Goal: Check status: Check status

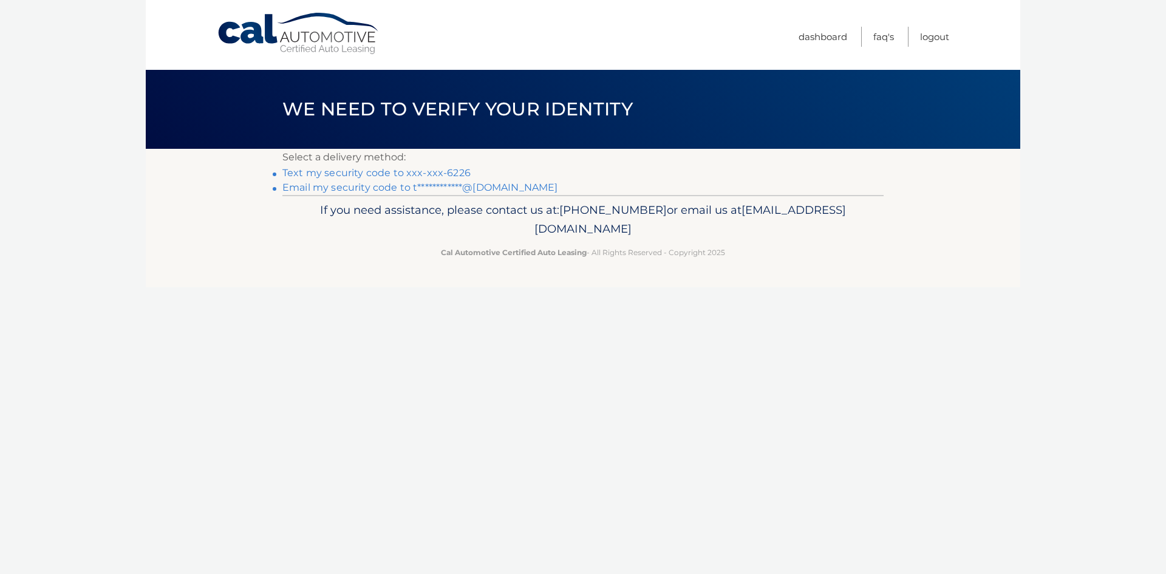
click at [395, 173] on link "Text my security code to xxx-xxx-6226" at bounding box center [376, 173] width 188 height 12
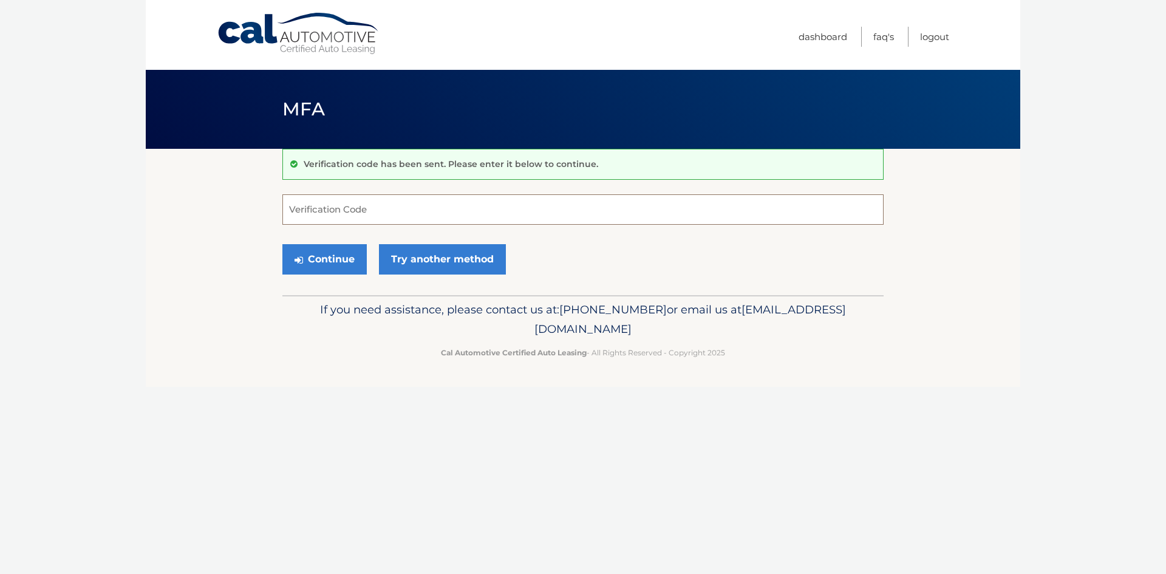
click at [369, 218] on input "Verification Code" at bounding box center [582, 209] width 601 height 30
type input "188211"
click at [319, 258] on button "Continue" at bounding box center [324, 259] width 84 height 30
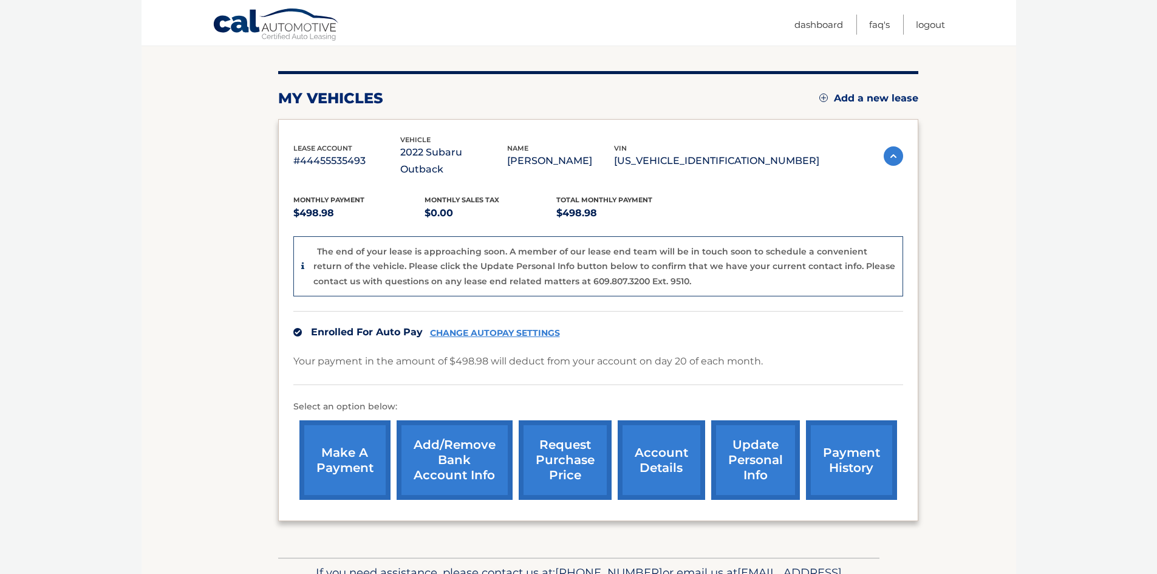
scroll to position [182, 0]
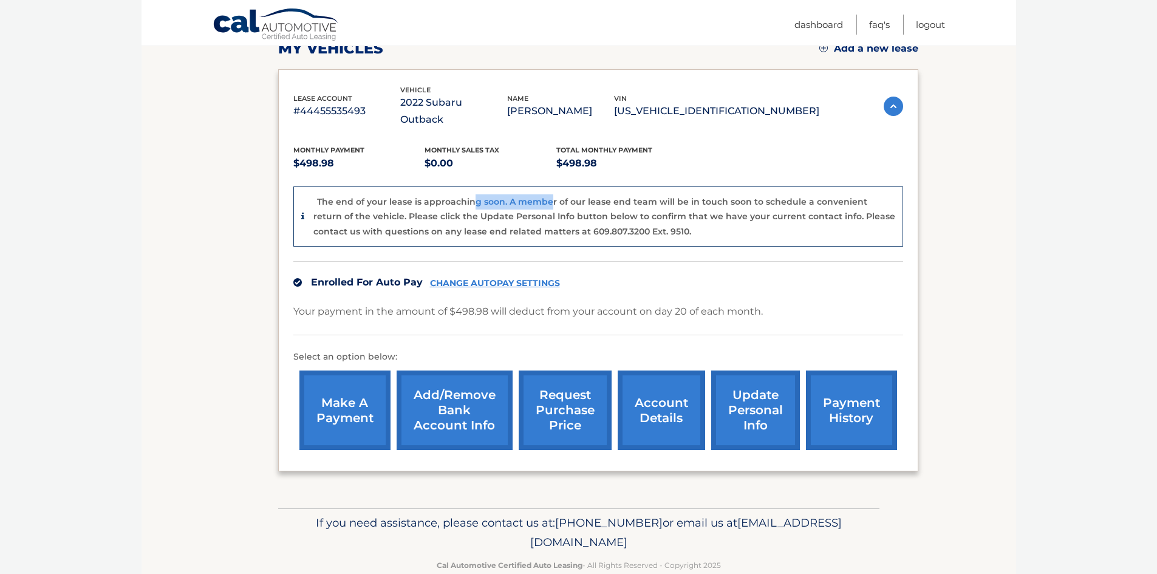
drag, startPoint x: 474, startPoint y: 185, endPoint x: 550, endPoint y: 191, distance: 76.2
click at [550, 194] on div "The end of your lease is approaching soon. A member of our lease end team will …" at bounding box center [604, 216] width 582 height 45
click at [639, 402] on link "account details" at bounding box center [661, 411] width 87 height 80
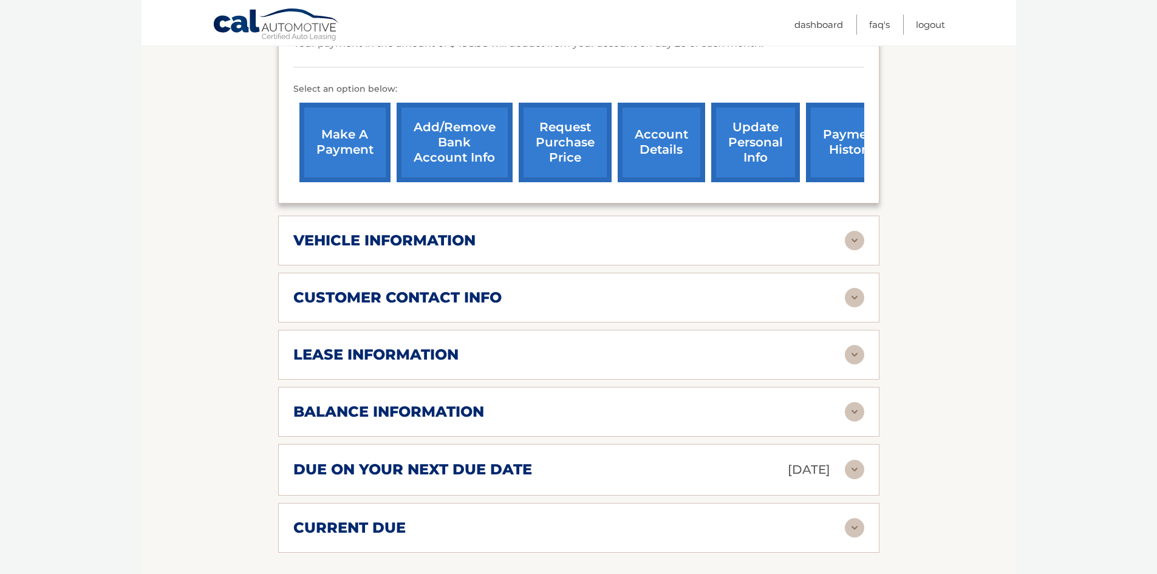
scroll to position [425, 0]
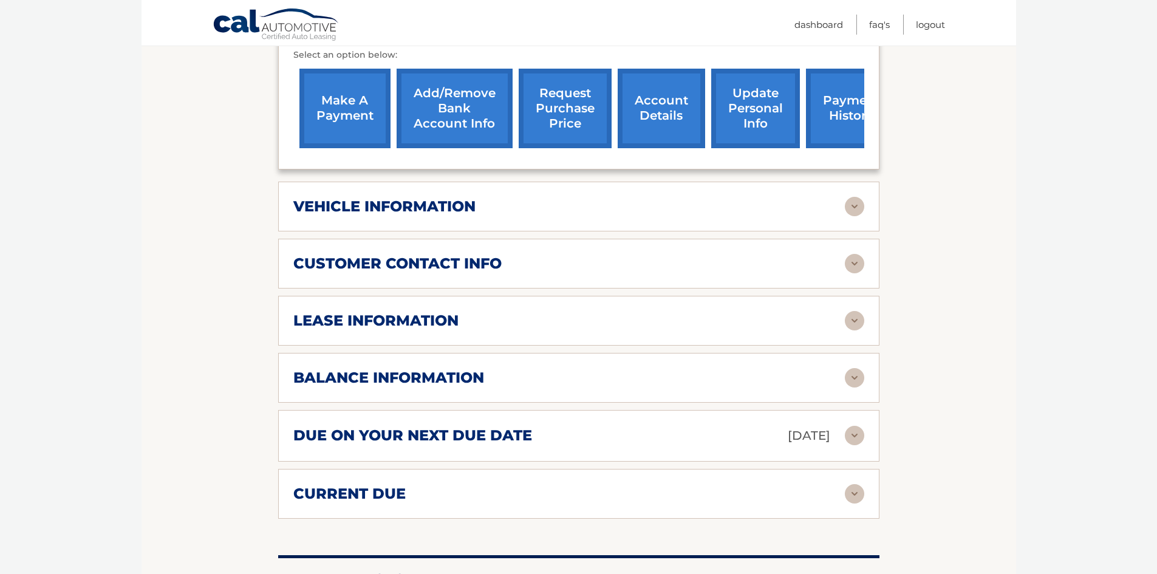
click at [849, 311] on img at bounding box center [854, 320] width 19 height 19
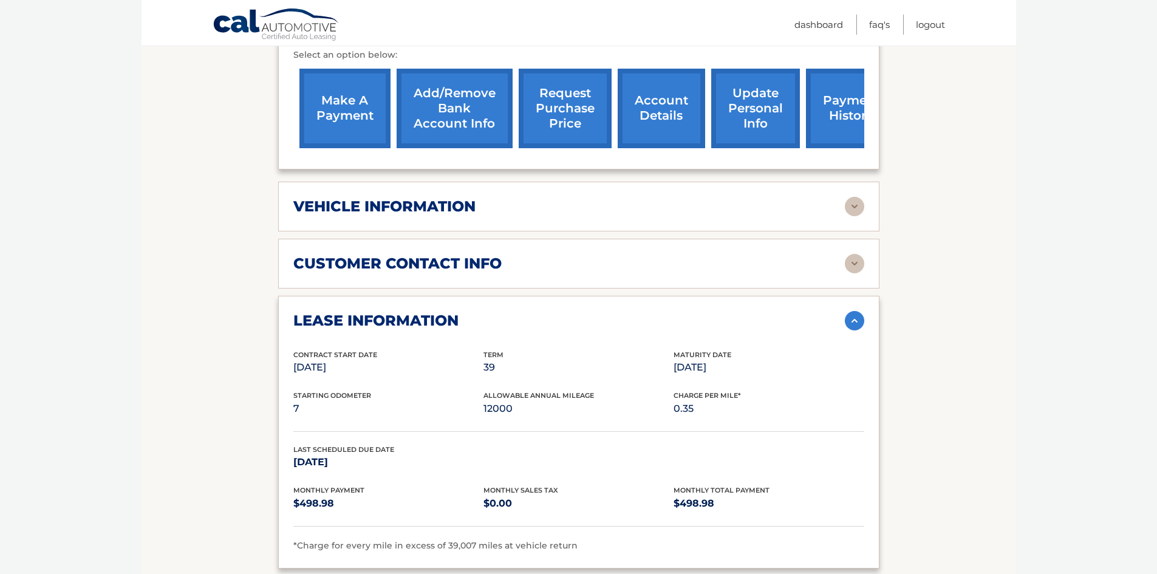
drag, startPoint x: 675, startPoint y: 347, endPoint x: 720, endPoint y: 352, distance: 45.8
click at [720, 359] on p "Jan 20, 2026" at bounding box center [769, 367] width 190 height 17
click at [566, 121] on link "request purchase price" at bounding box center [565, 109] width 93 height 80
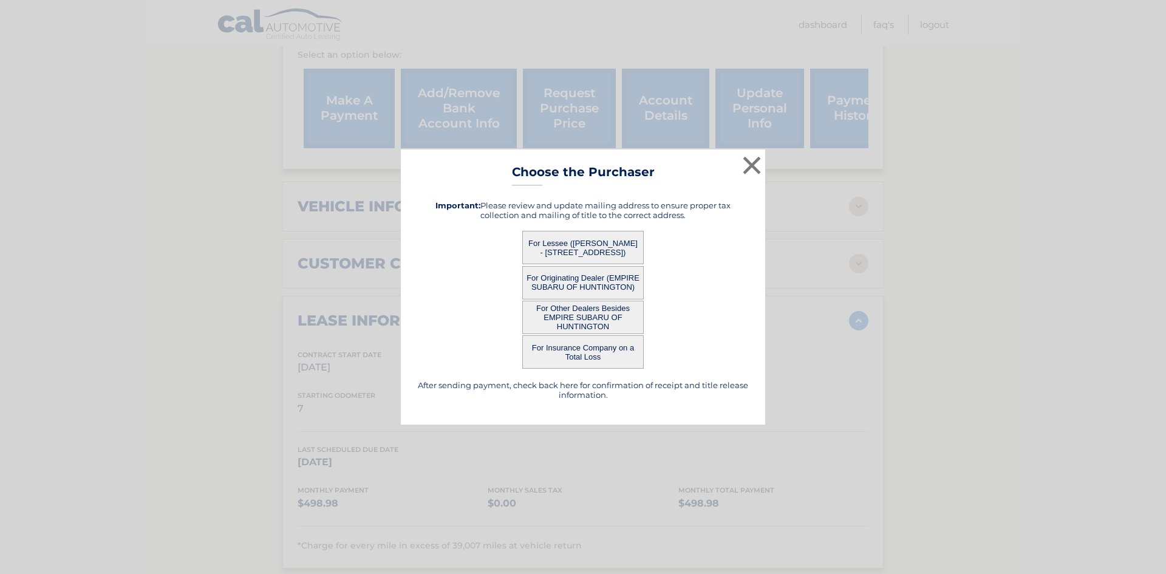
click at [617, 239] on button "For Lessee ([PERSON_NAME] - [STREET_ADDRESS])" at bounding box center [582, 247] width 121 height 33
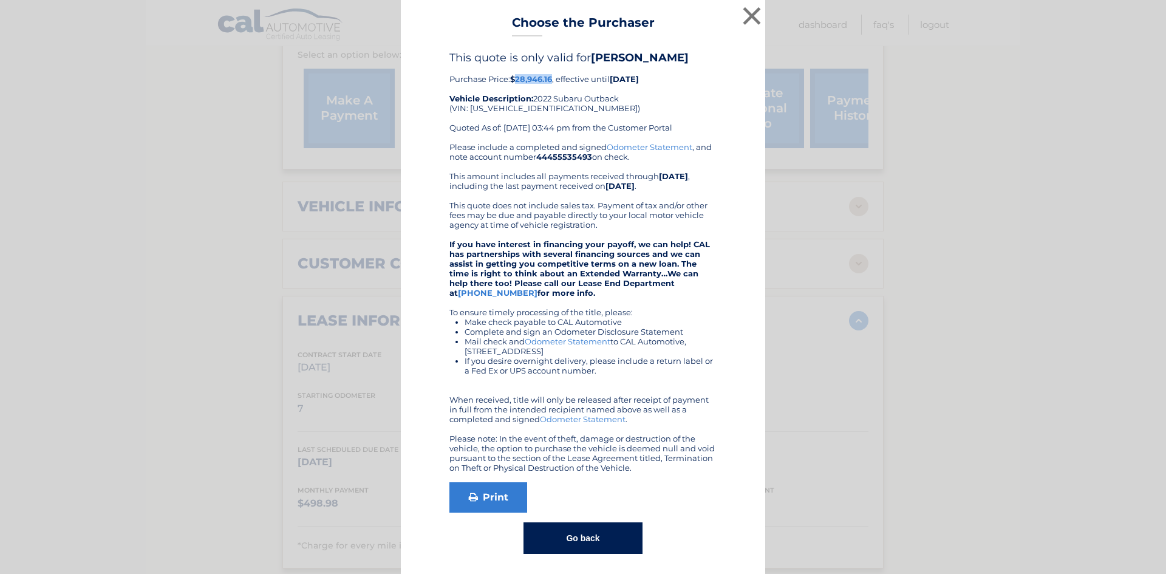
drag, startPoint x: 514, startPoint y: 80, endPoint x: 549, endPoint y: 80, distance: 34.6
click at [549, 80] on b "$28,946.16" at bounding box center [531, 79] width 42 height 10
copy b "28,946.16"
click at [753, 11] on button "×" at bounding box center [752, 16] width 24 height 24
